Goal: Information Seeking & Learning: Learn about a topic

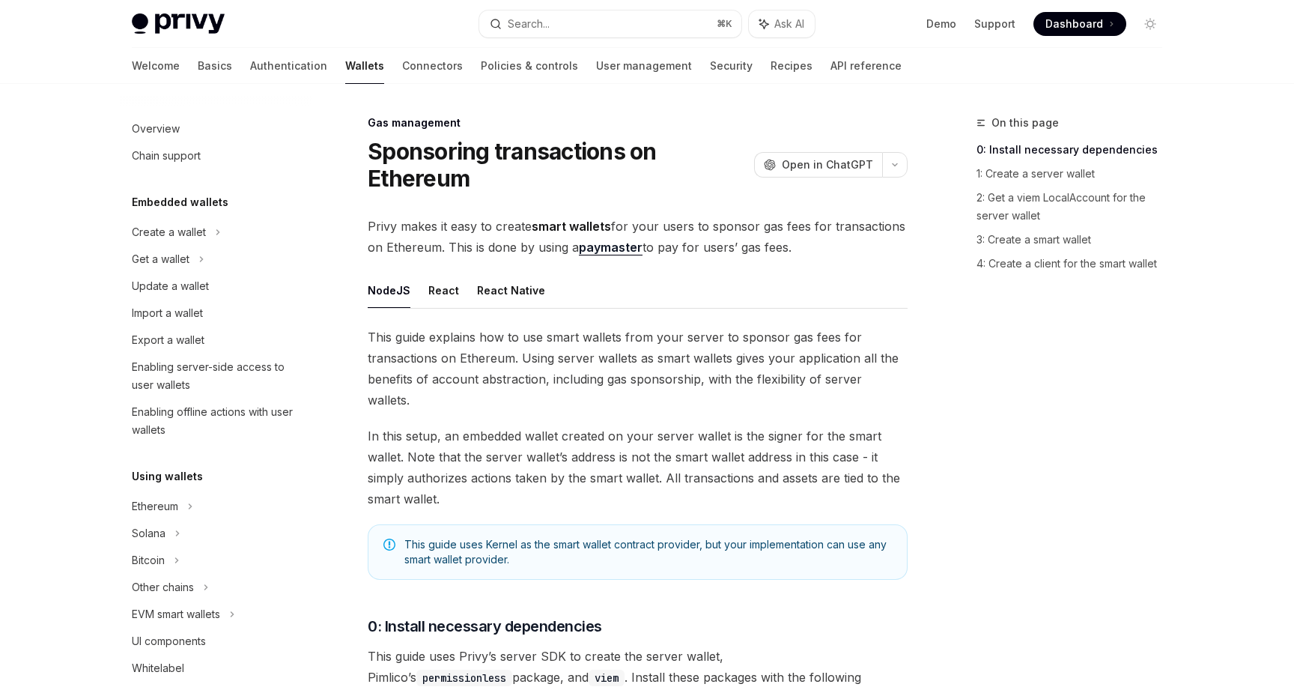
scroll to position [606, 0]
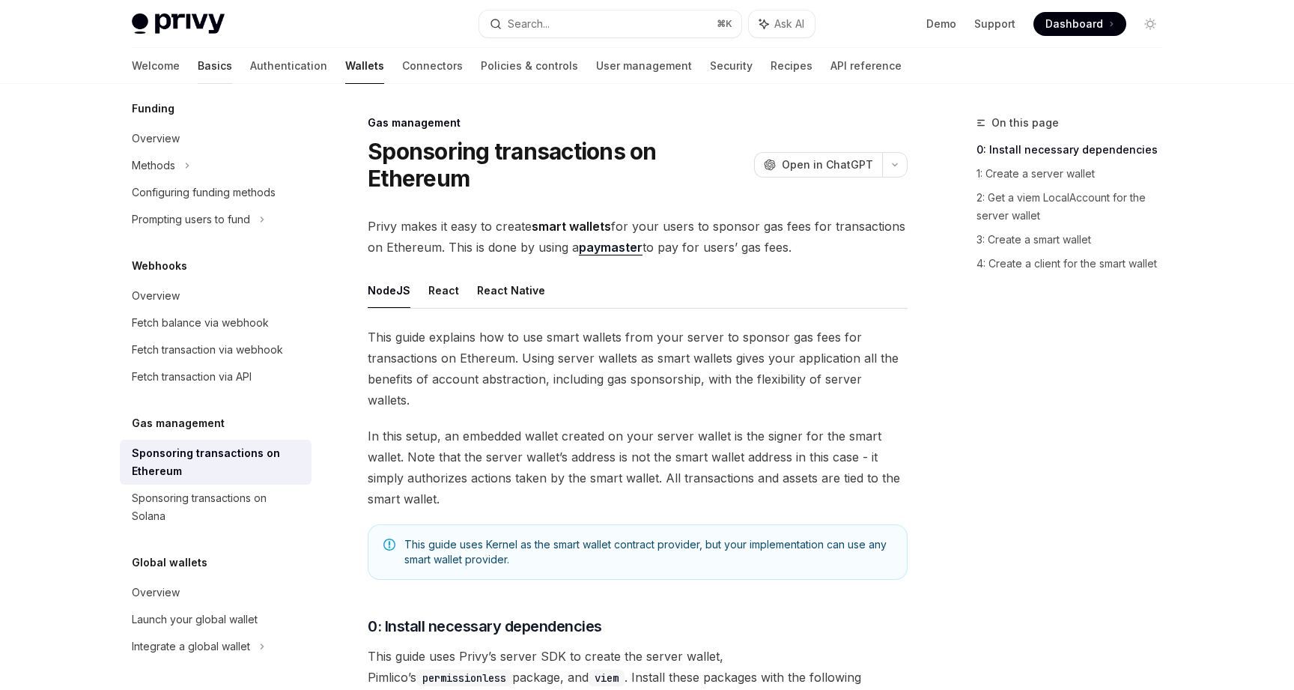
click at [198, 67] on link "Basics" at bounding box center [215, 66] width 34 height 36
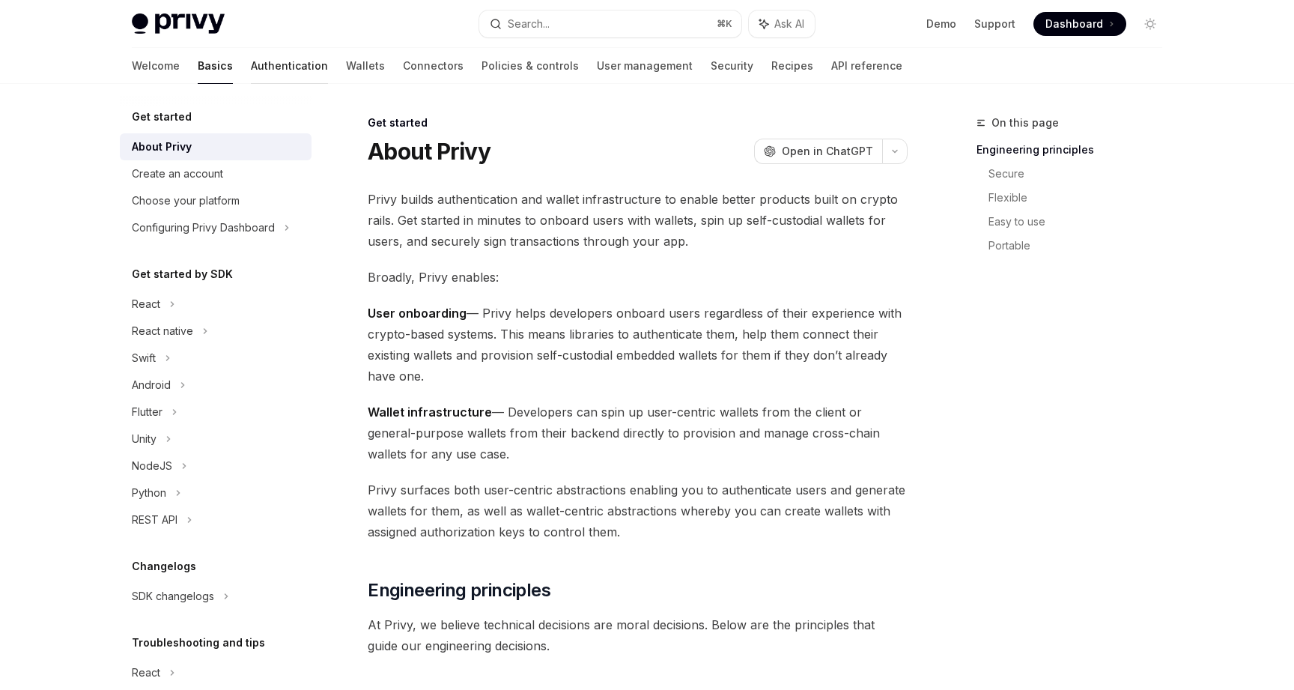
click at [251, 70] on link "Authentication" at bounding box center [289, 66] width 77 height 36
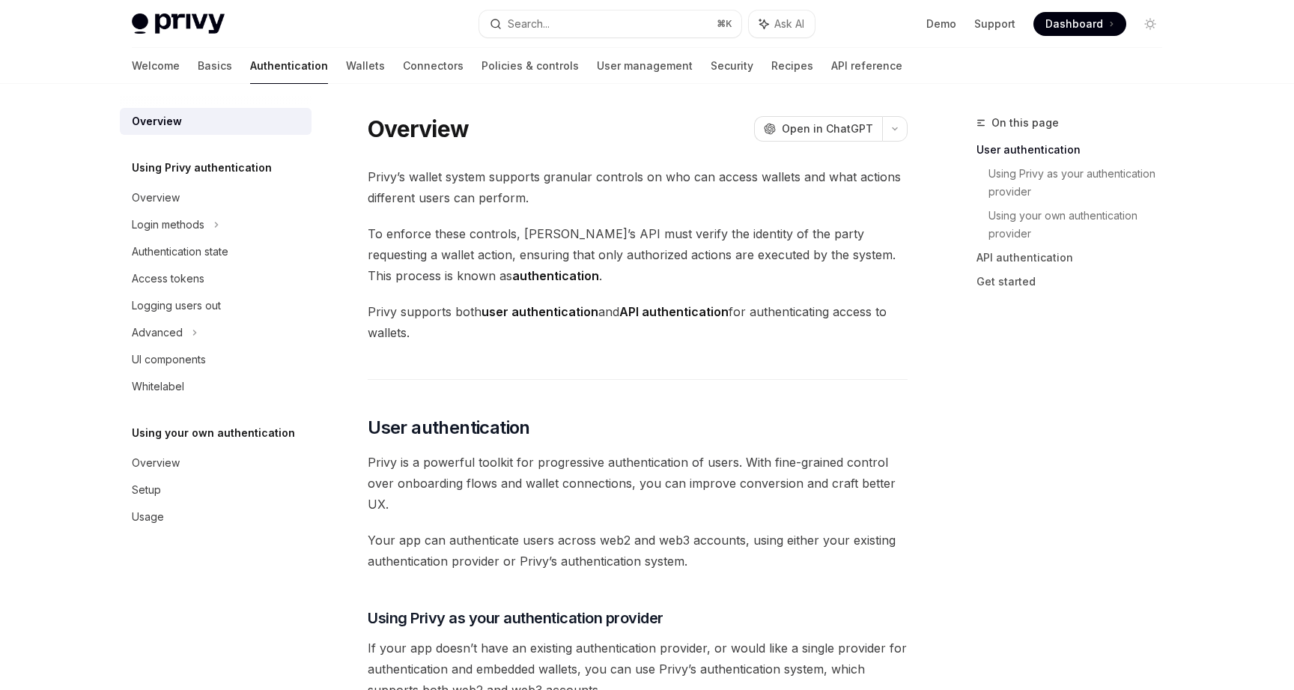
click at [327, 72] on div "Welcome Basics Authentication Wallets Connectors Policies & controls User manag…" at bounding box center [517, 66] width 771 height 36
click at [346, 69] on link "Wallets" at bounding box center [365, 66] width 39 height 36
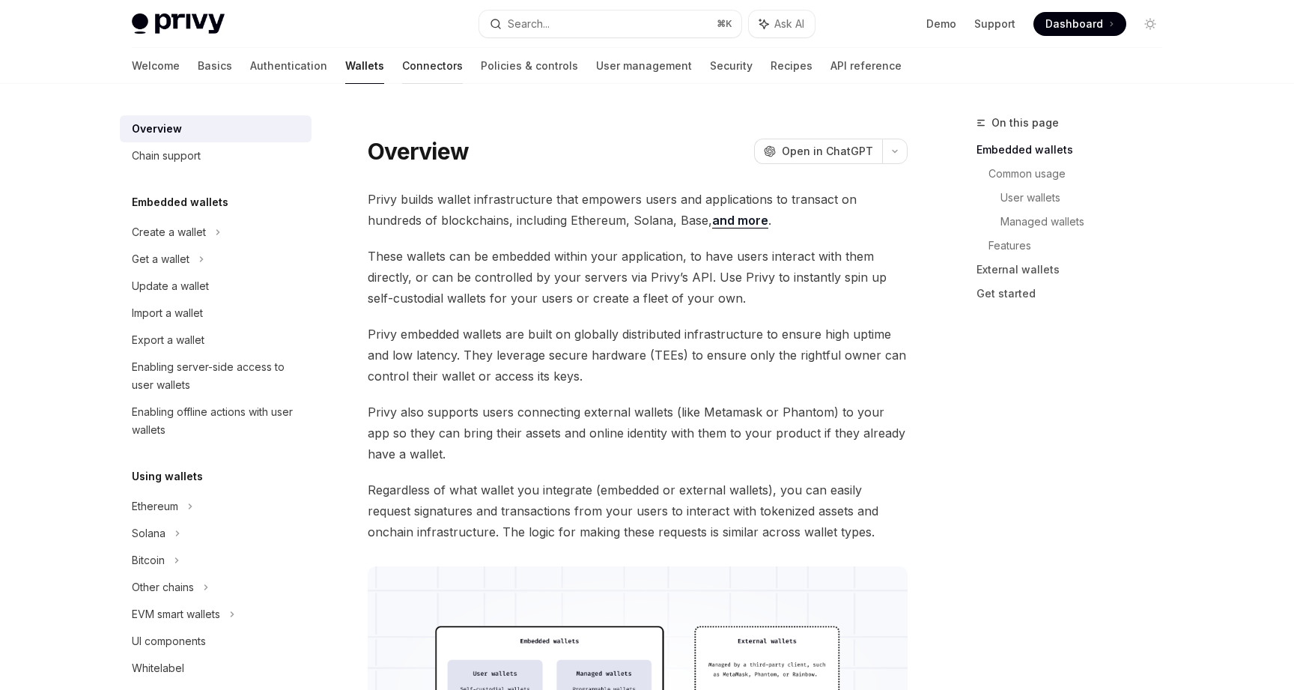
click at [402, 69] on link "Connectors" at bounding box center [432, 66] width 61 height 36
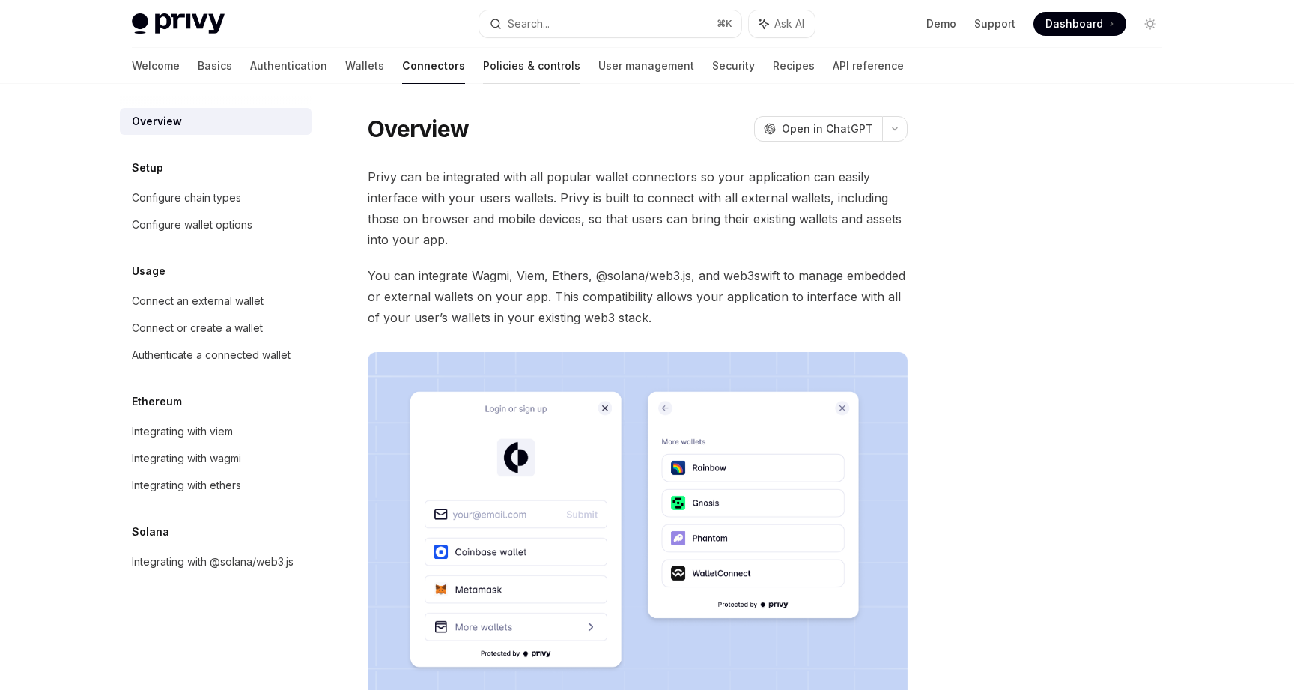
click at [483, 71] on link "Policies & controls" at bounding box center [531, 66] width 97 height 36
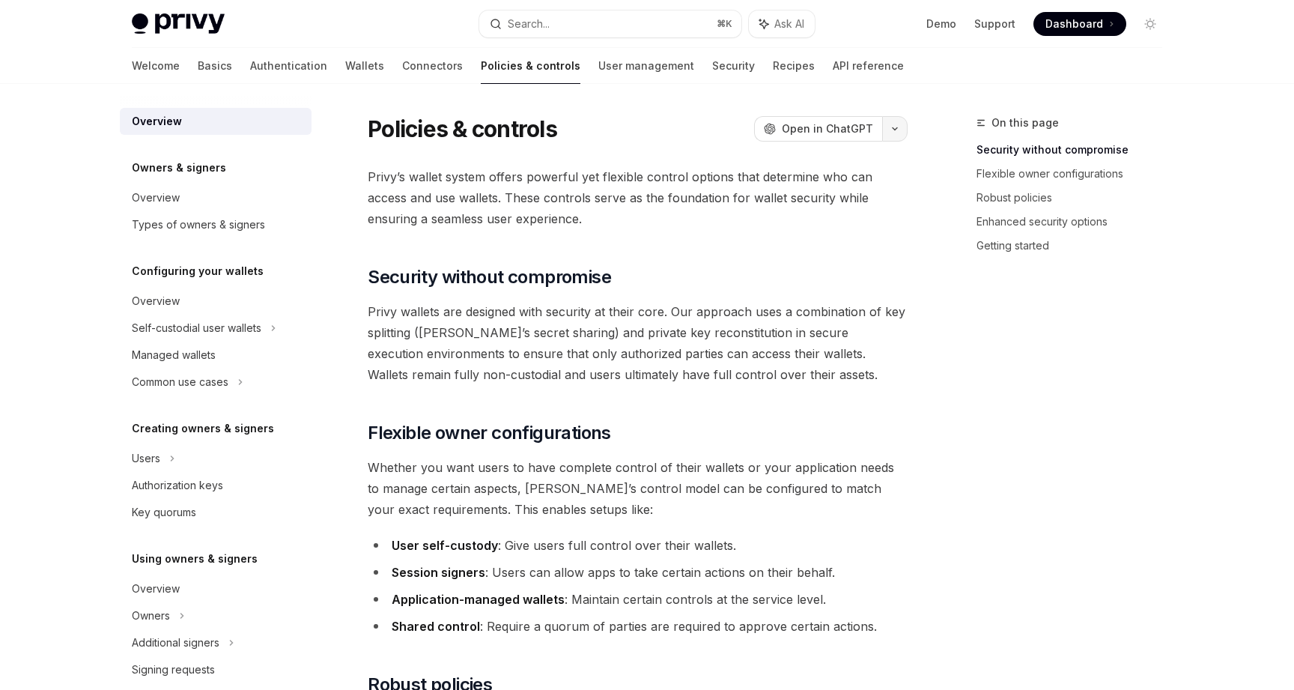
click at [903, 130] on button "button" at bounding box center [894, 128] width 25 height 25
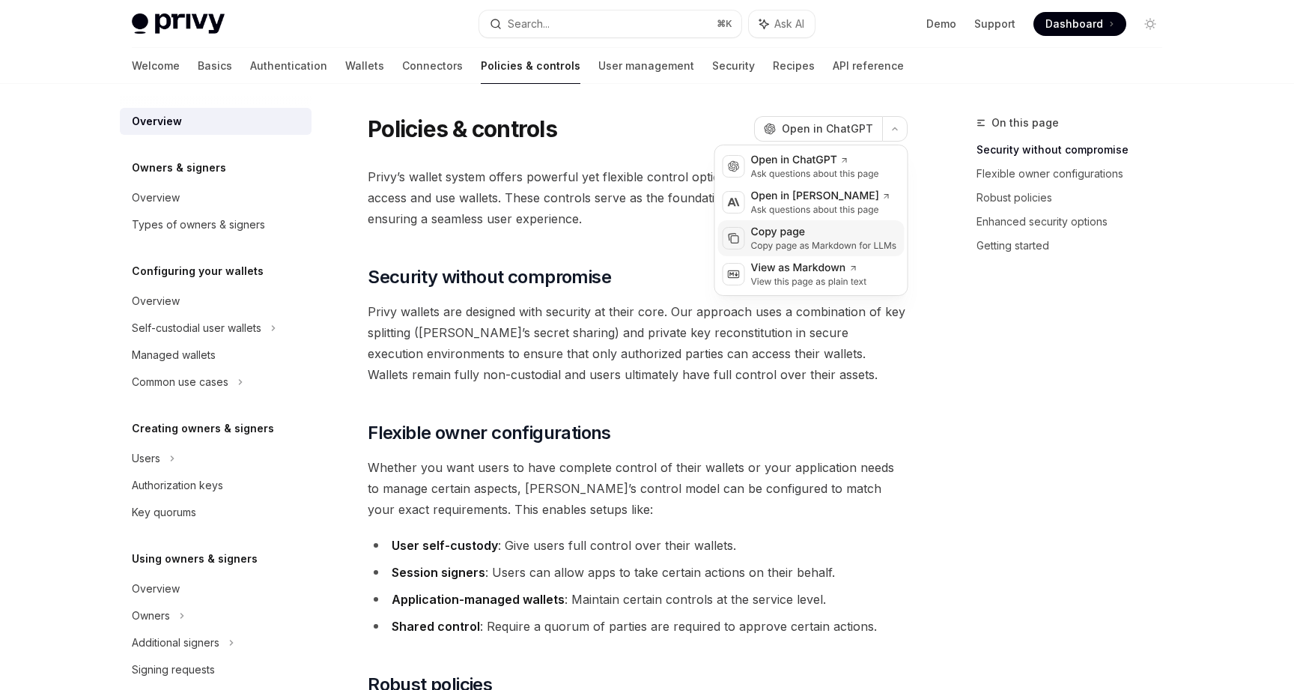
click at [864, 237] on div "Copy page" at bounding box center [824, 232] width 146 height 15
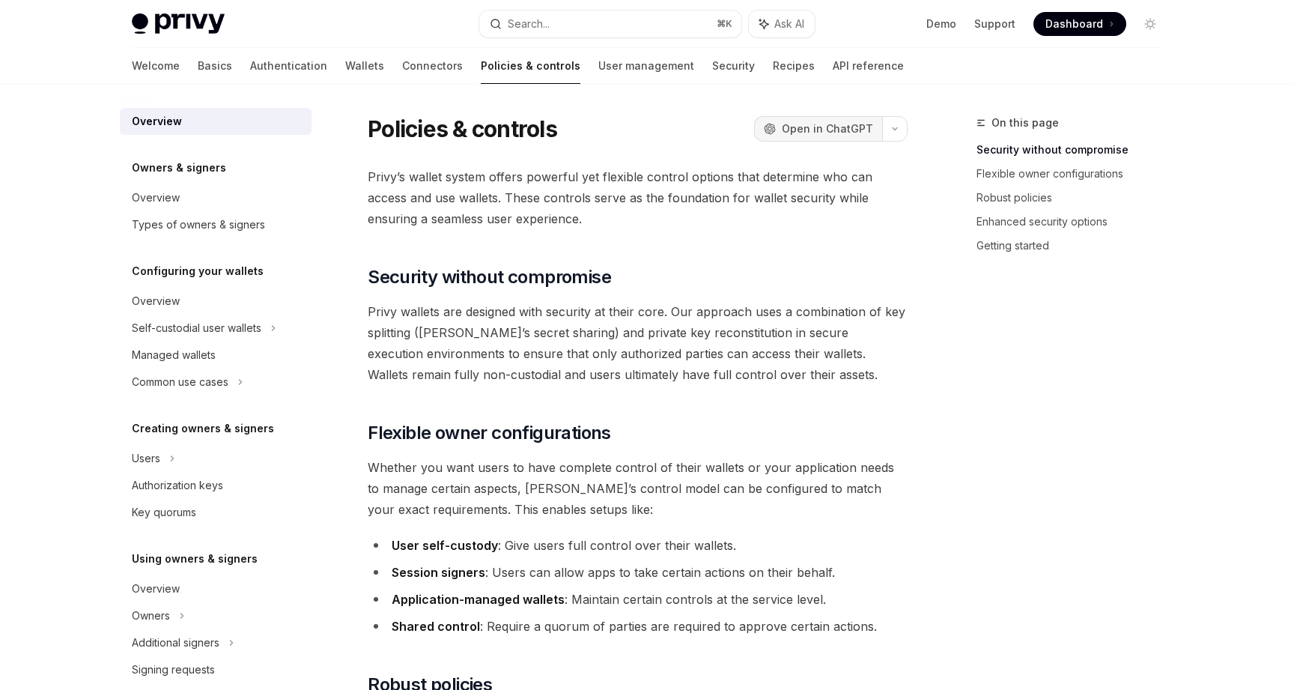
click at [850, 132] on span "Open in ChatGPT" at bounding box center [827, 128] width 91 height 15
click at [681, 76] on div "Welcome Basics Authentication Wallets Connectors Policies & controls User manag…" at bounding box center [518, 66] width 772 height 36
click at [773, 73] on link "Recipes" at bounding box center [794, 66] width 42 height 36
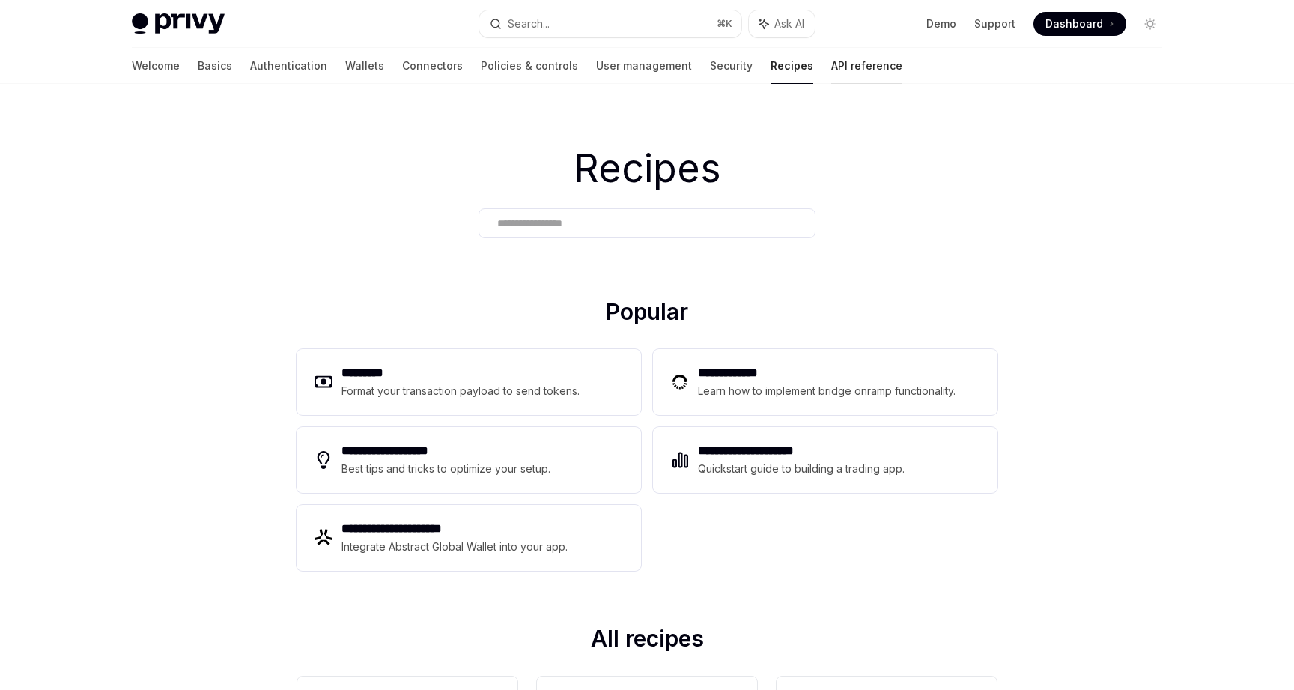
click at [831, 73] on link "API reference" at bounding box center [866, 66] width 71 height 36
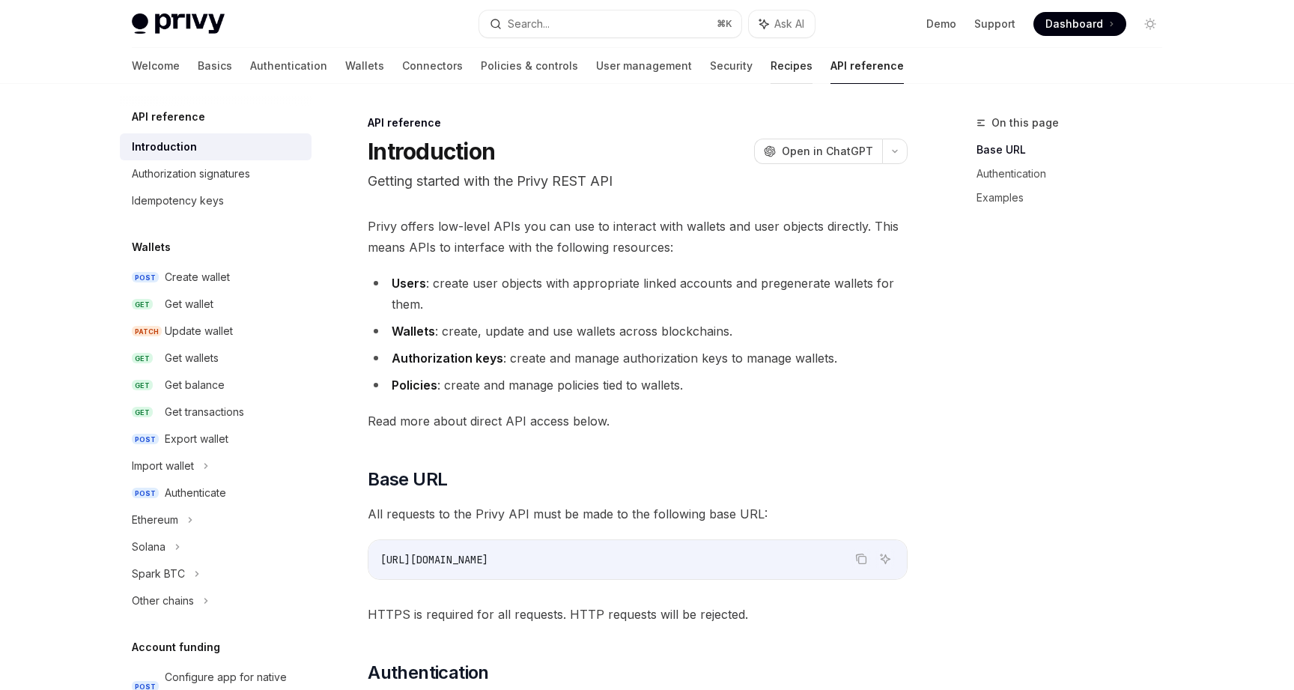
click at [771, 68] on link "Recipes" at bounding box center [792, 66] width 42 height 36
type textarea "*"
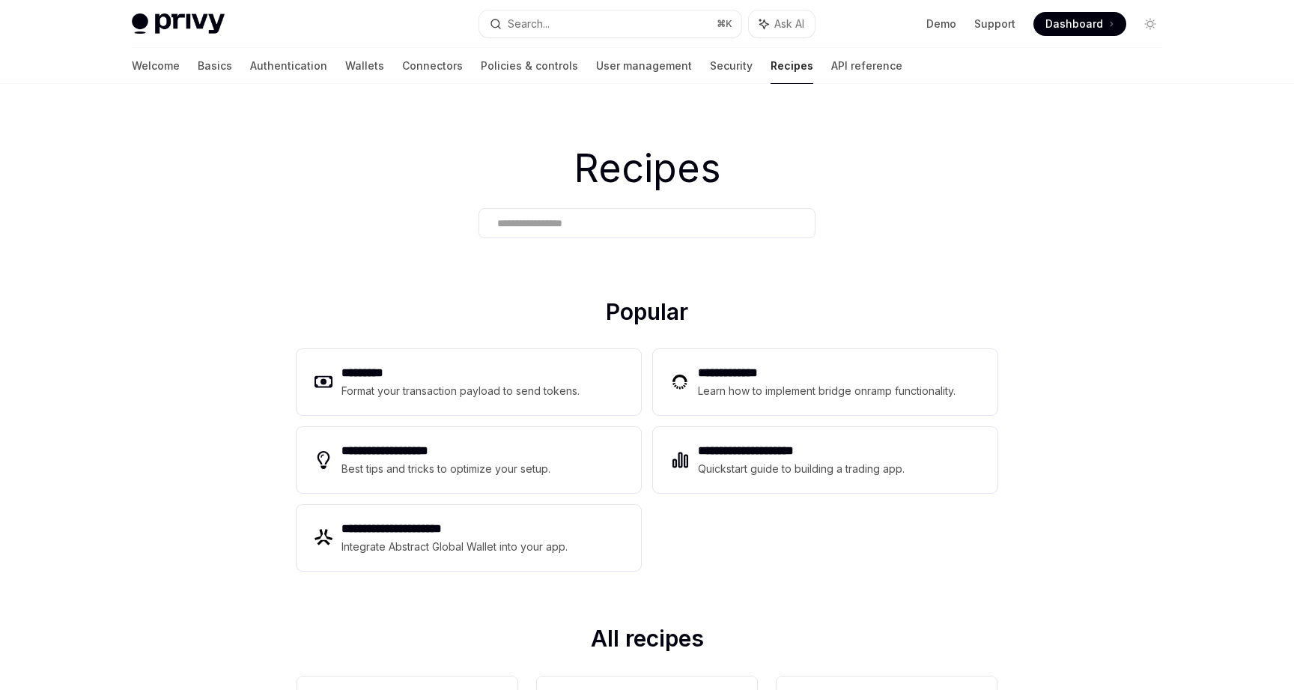
click at [649, 204] on div "Recipes" at bounding box center [647, 191] width 1294 height 214
click at [649, 212] on div at bounding box center [647, 223] width 337 height 30
click at [652, 221] on input "text" at bounding box center [647, 224] width 300 height 16
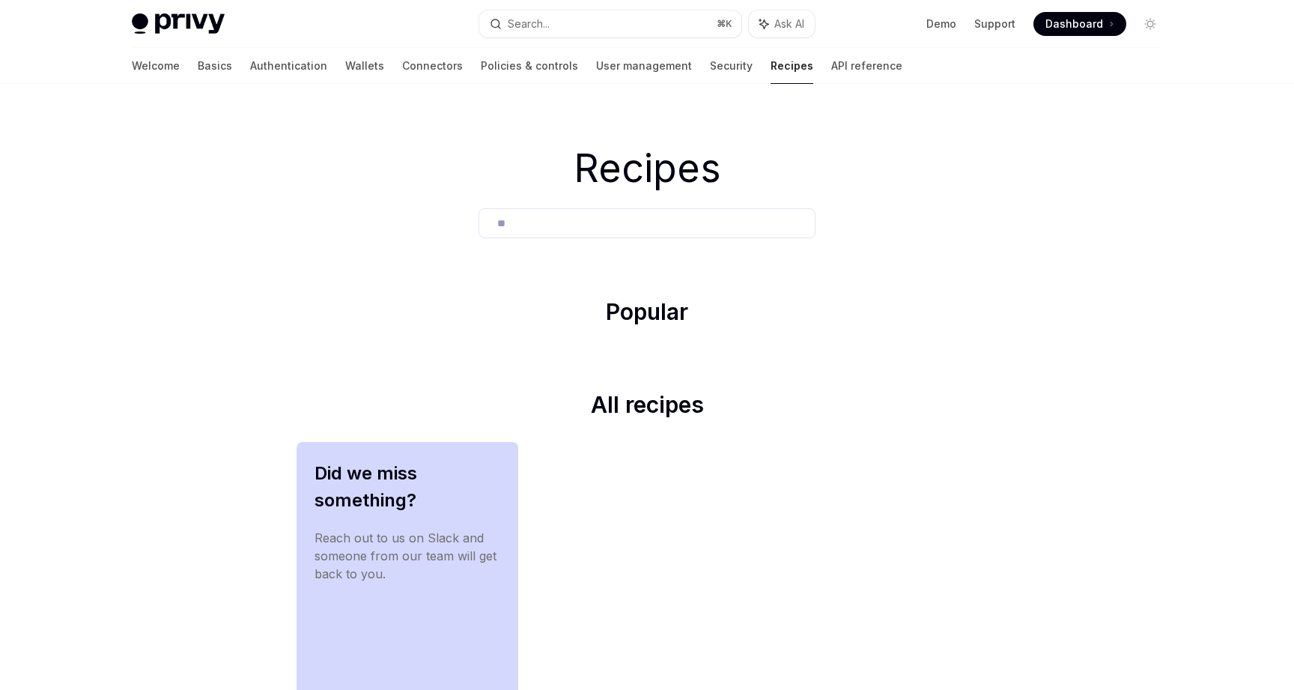
type input "*"
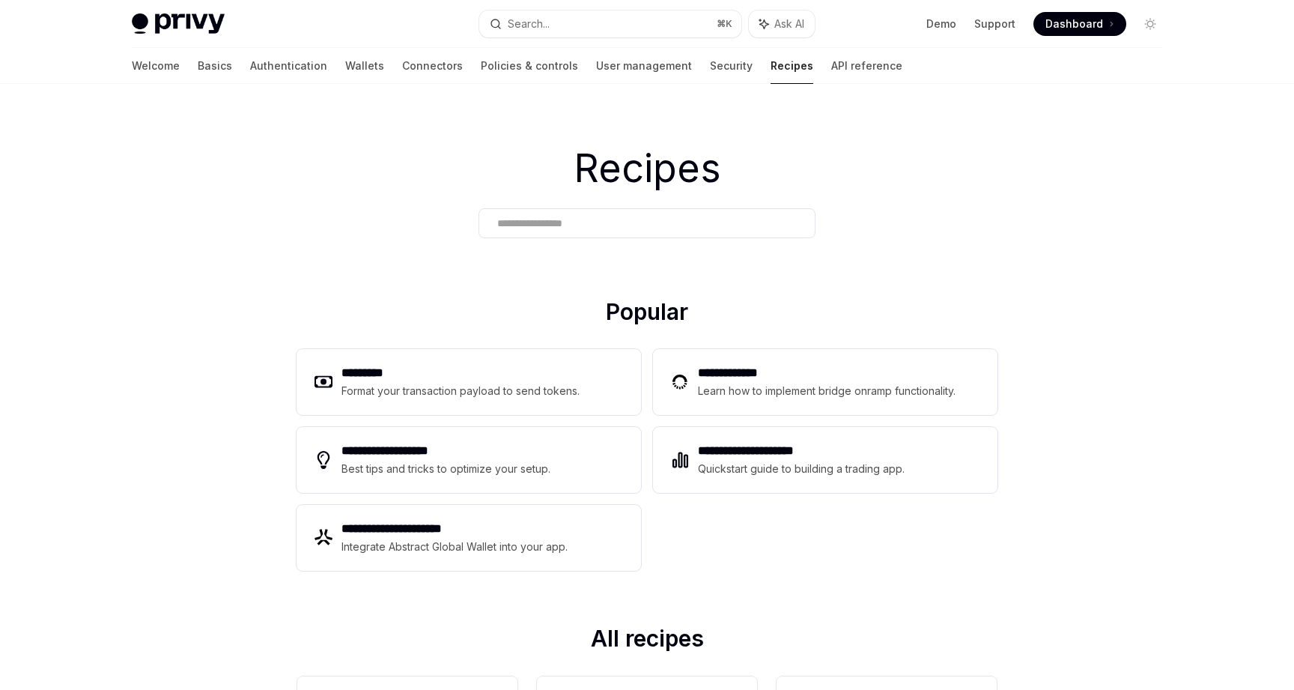
click at [485, 46] on div "Privy Docs home page Search... ⌘ K Ask AI Demo Support Dashboard Dashboard Sear…" at bounding box center [647, 24] width 1031 height 48
click at [481, 68] on link "Policies & controls" at bounding box center [529, 66] width 97 height 36
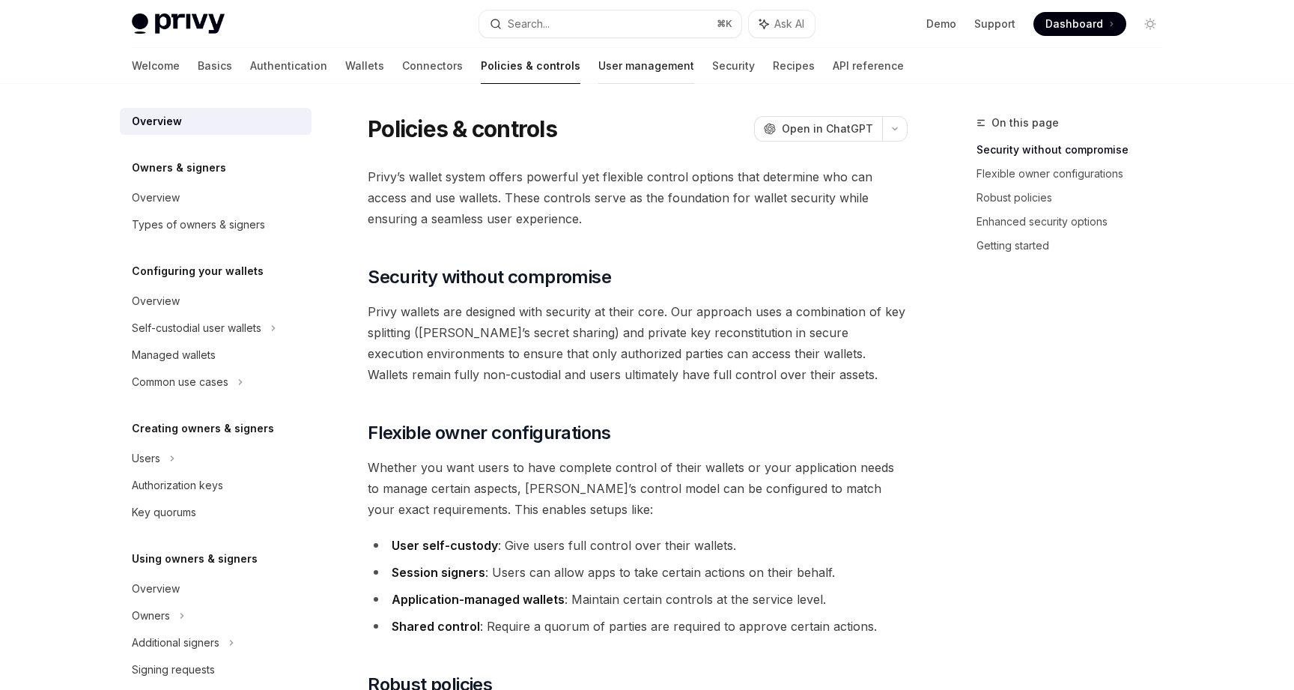
click at [598, 67] on link "User management" at bounding box center [646, 66] width 96 height 36
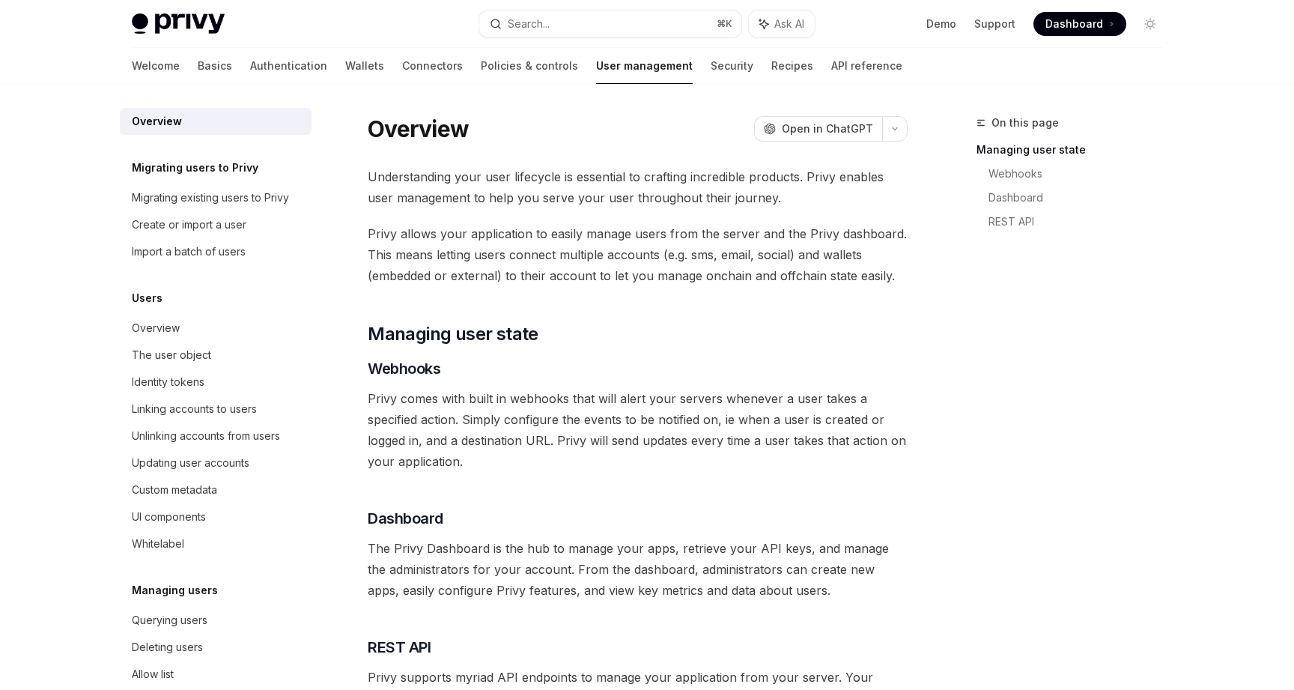
click at [596, 67] on link "User management" at bounding box center [644, 66] width 97 height 36
click at [481, 59] on link "Policies & controls" at bounding box center [529, 66] width 97 height 36
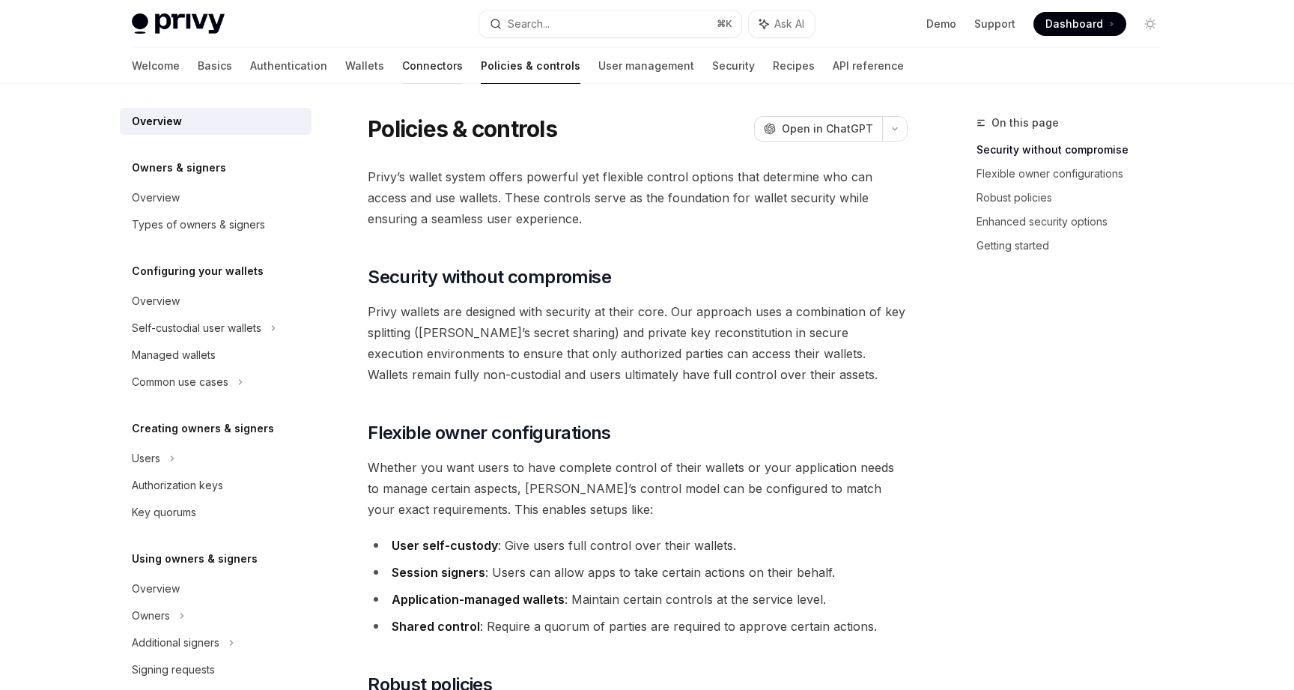
click at [402, 58] on link "Connectors" at bounding box center [432, 66] width 61 height 36
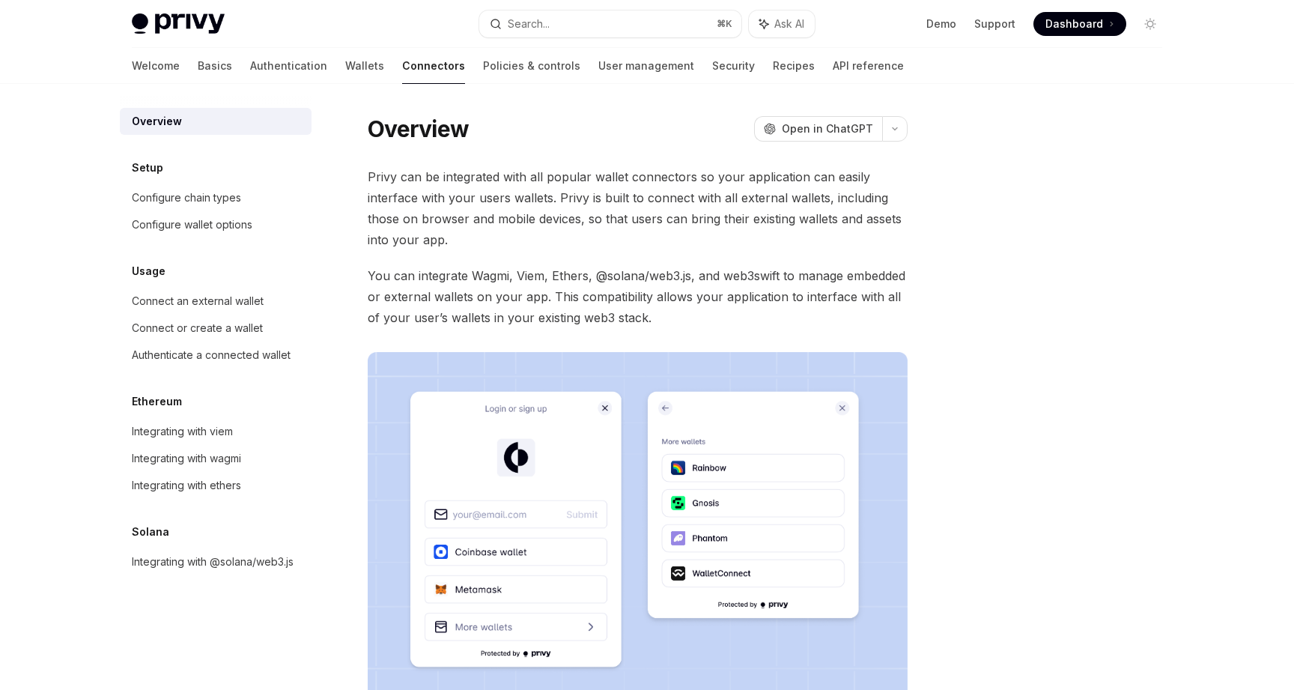
click at [267, 64] on div "Welcome Basics Authentication Wallets Connectors Policies & controls User manag…" at bounding box center [518, 66] width 772 height 36
click at [250, 67] on link "Authentication" at bounding box center [288, 66] width 77 height 36
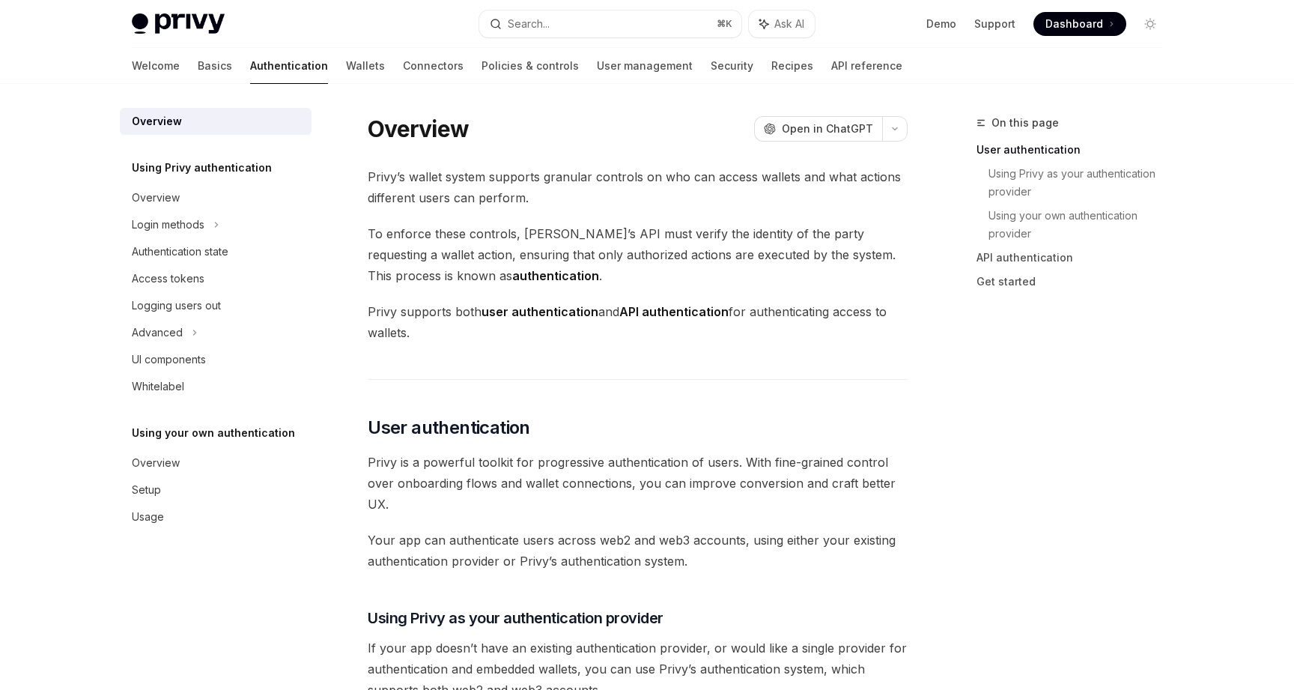
click at [125, 64] on div "Welcome Basics Authentication Wallets Connectors Policies & controls User manag…" at bounding box center [647, 66] width 1103 height 36
click at [198, 64] on link "Basics" at bounding box center [215, 66] width 34 height 36
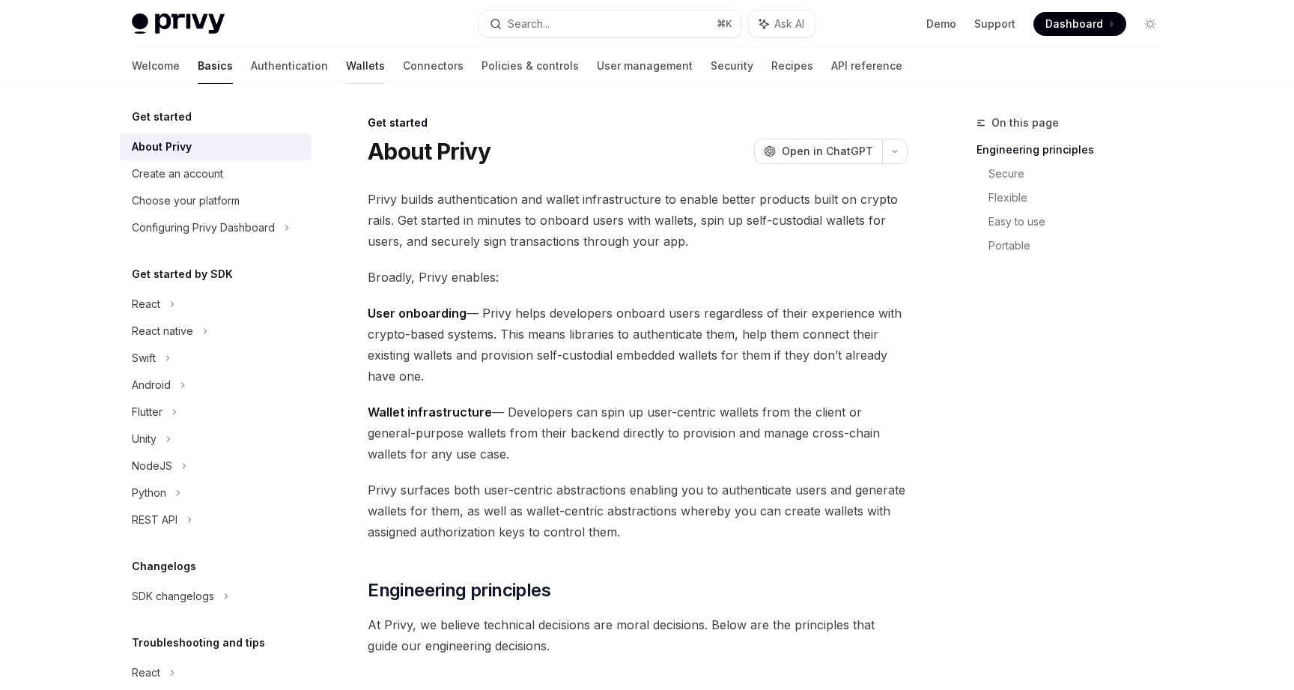
click at [346, 67] on link "Wallets" at bounding box center [365, 66] width 39 height 36
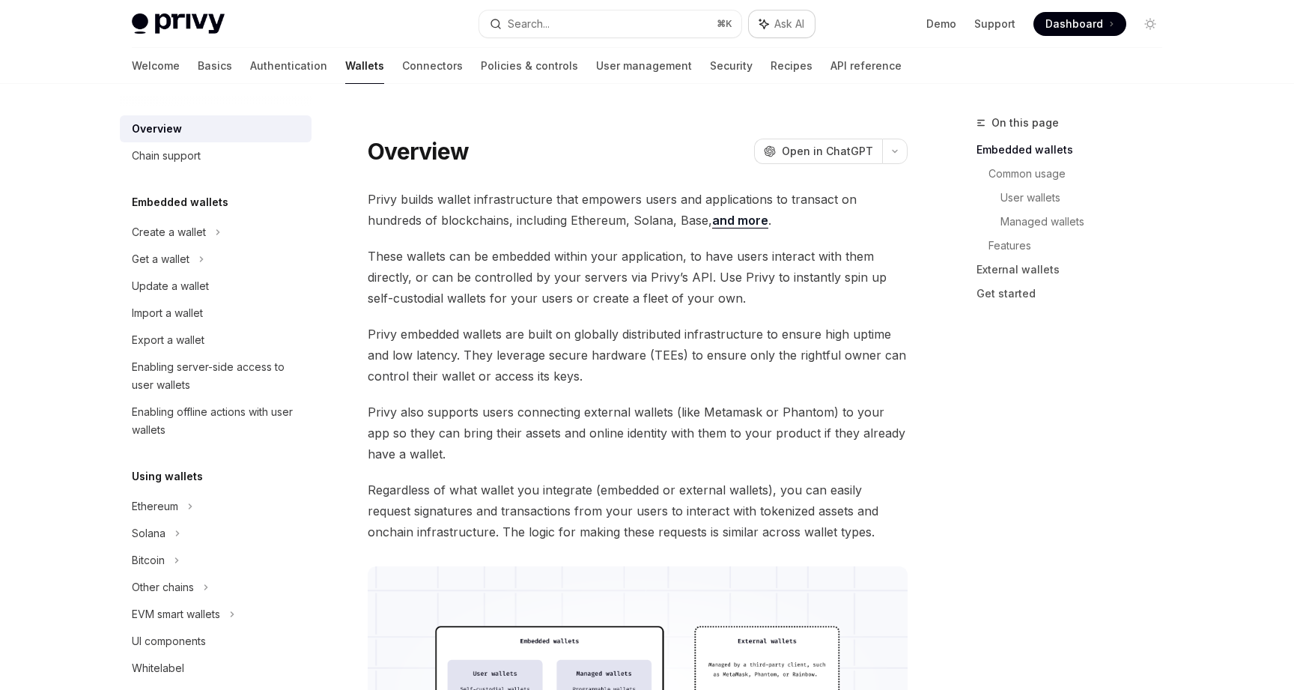
click at [763, 28] on icon "button" at bounding box center [764, 24] width 12 height 12
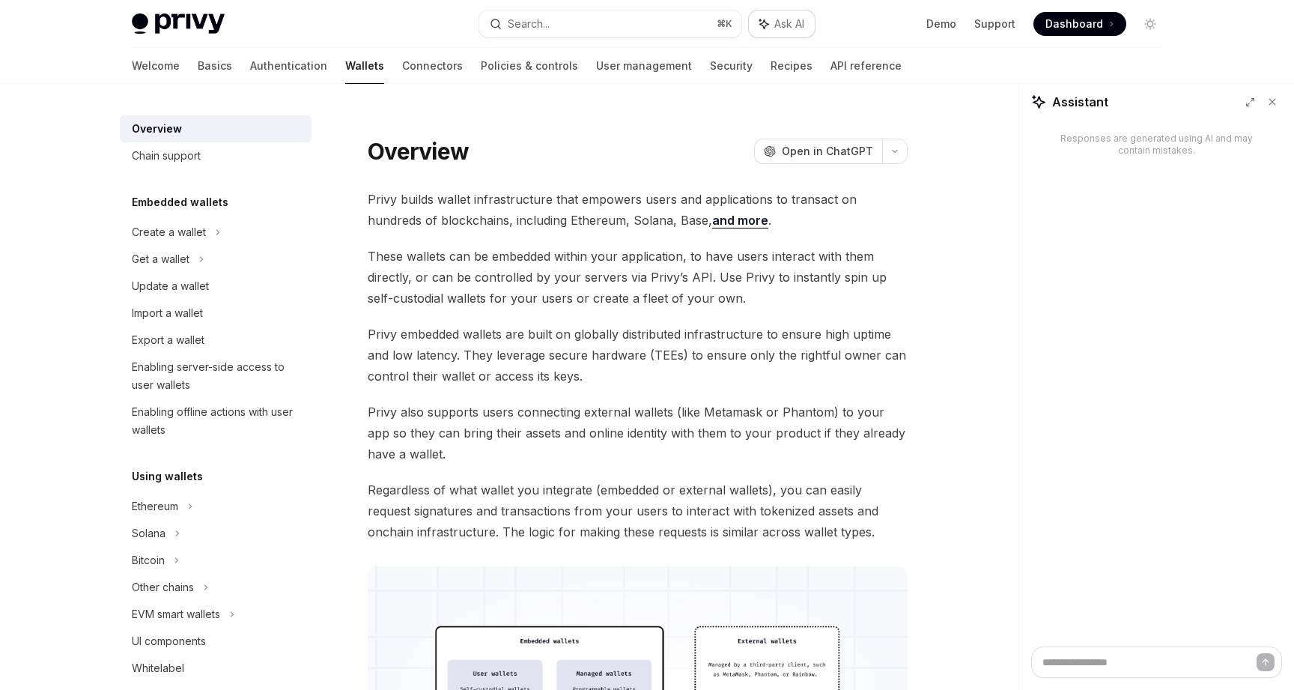
click at [763, 28] on icon "button" at bounding box center [764, 24] width 12 height 12
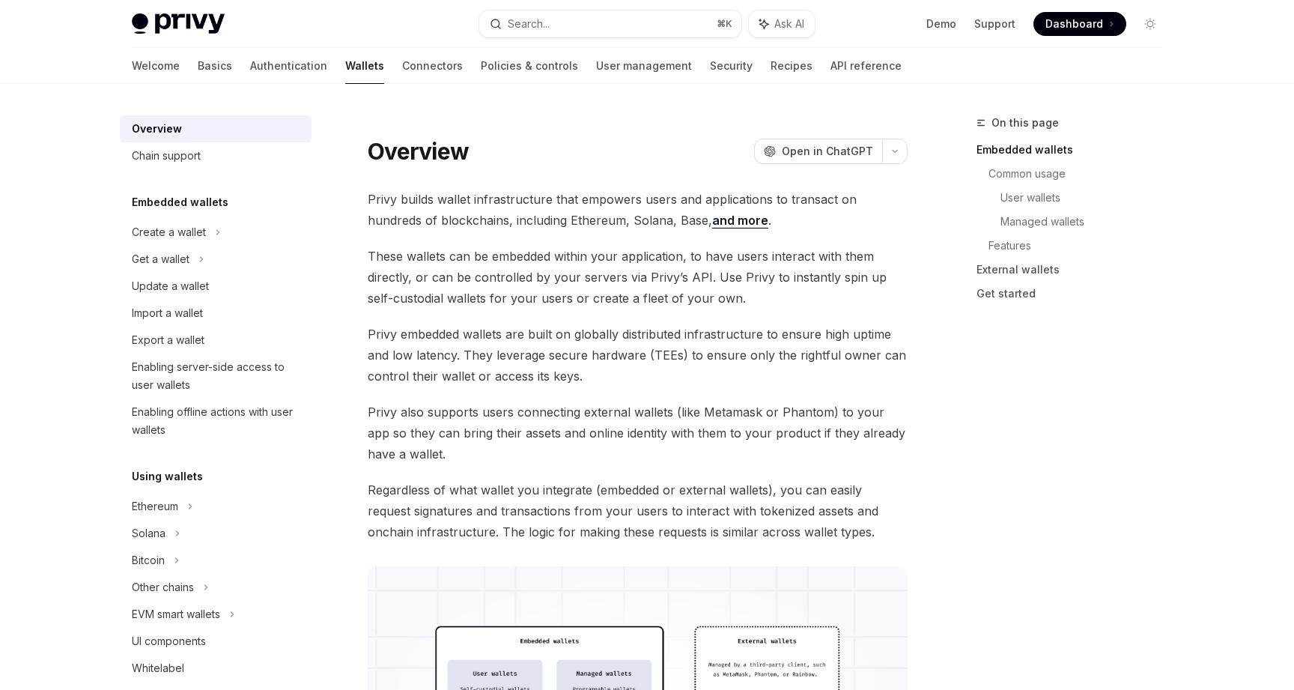
type textarea "*"
